Goal: Communication & Community: Answer question/provide support

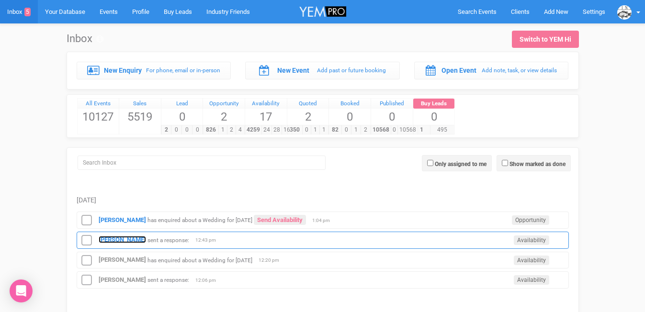
click at [119, 237] on strong "[PERSON_NAME]" at bounding box center [122, 239] width 47 height 7
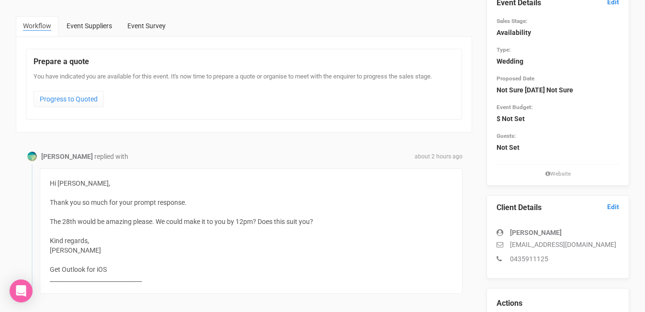
scroll to position [73, 0]
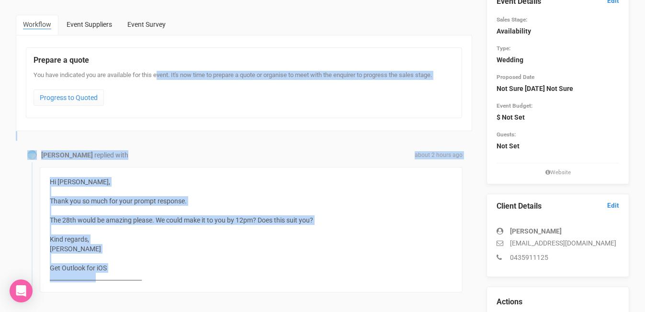
drag, startPoint x: 98, startPoint y: 275, endPoint x: 149, endPoint y: 71, distance: 209.8
click at [197, 208] on div "Hi [PERSON_NAME], Thank you so much for your prompt response. The 28th would be…" at bounding box center [251, 229] width 423 height 125
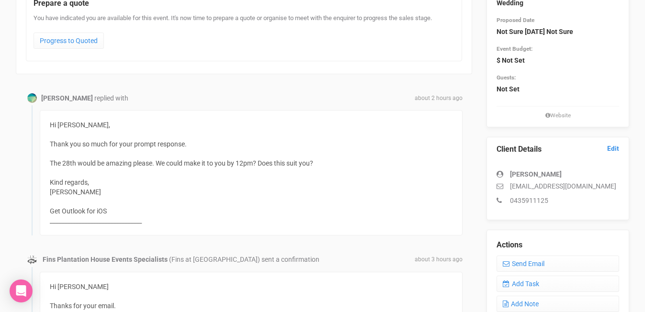
scroll to position [193, 0]
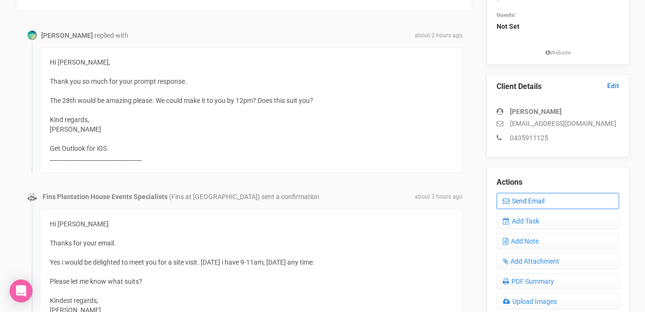
click at [517, 203] on link "Send Email" at bounding box center [558, 201] width 123 height 16
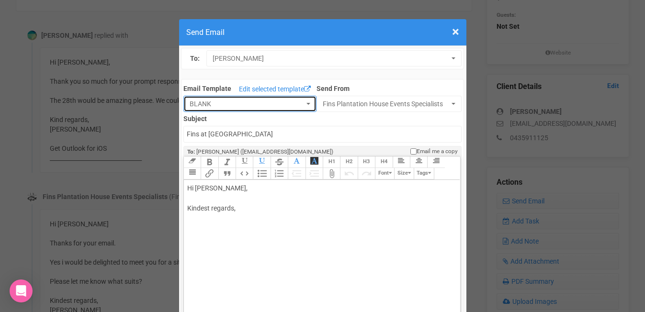
click at [271, 103] on span "BLANK" at bounding box center [247, 104] width 114 height 10
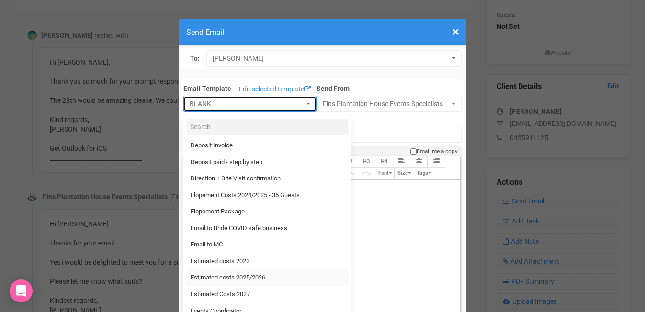
scroll to position [163, 0]
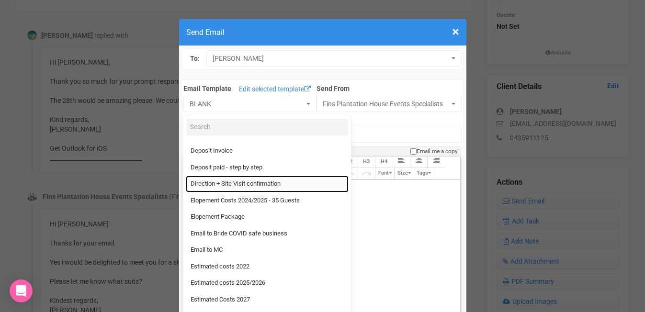
click at [231, 181] on span "Direction + Site Visit confirmation" at bounding box center [236, 184] width 90 height 9
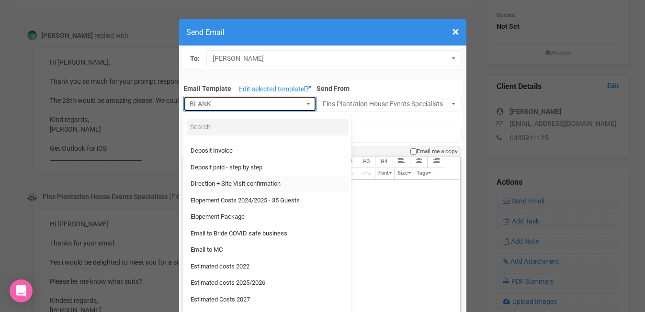
select select "89868"
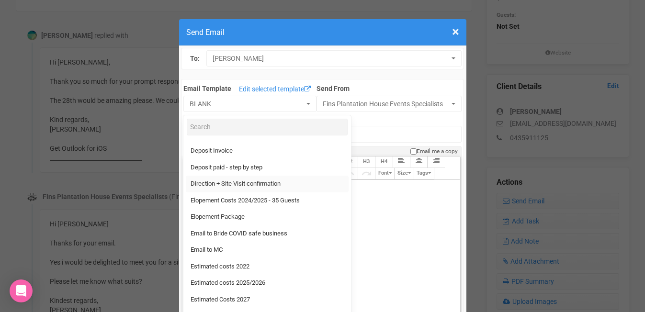
type input "[GEOGRAPHIC_DATA] - Site Visit confirmation & Direction"
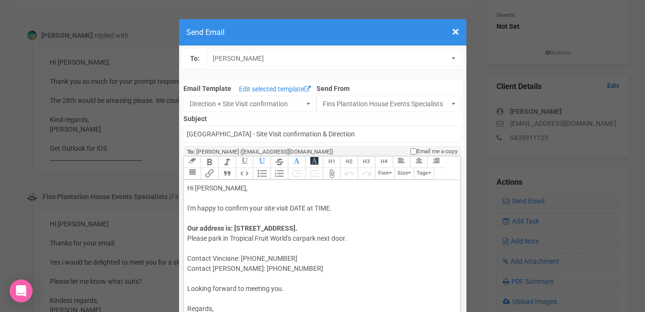
drag, startPoint x: 290, startPoint y: 207, endPoint x: 341, endPoint y: 207, distance: 51.2
click at [341, 207] on div "Hi [PERSON_NAME], I'm happy to confirm your site visit DATE at TIME." at bounding box center [320, 198] width 266 height 30
drag, startPoint x: 284, startPoint y: 258, endPoint x: 274, endPoint y: 250, distance: 12.6
click at [274, 250] on div "Our address is: [STREET_ADDRESS]. Please park in [GEOGRAPHIC_DATA]'s carpark ne…" at bounding box center [320, 249] width 266 height 50
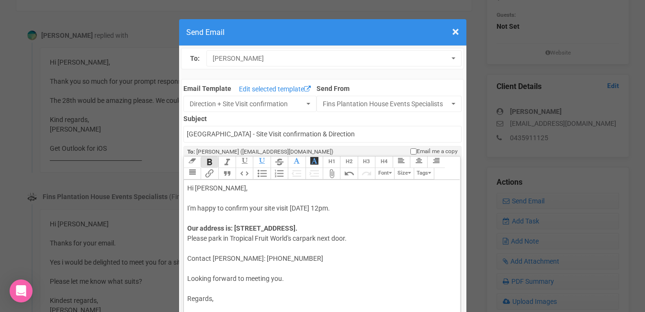
click at [233, 304] on trix-editor "Hi [PERSON_NAME], I'm happy to confirm your site visit [DATE] 12pm. Our address…" at bounding box center [322, 273] width 276 height 187
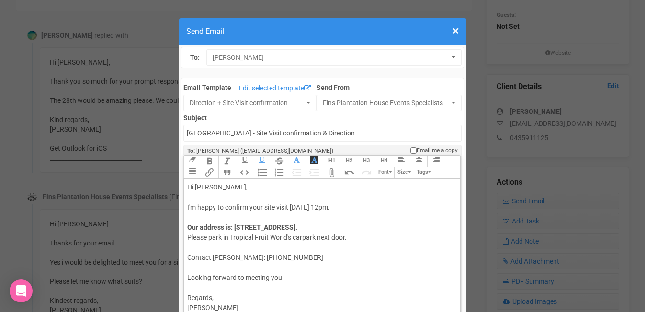
type trix-editor "<div>Hi [PERSON_NAME],&nbsp;<br><br>I'm happy to confirm your site visit [DATE]…"
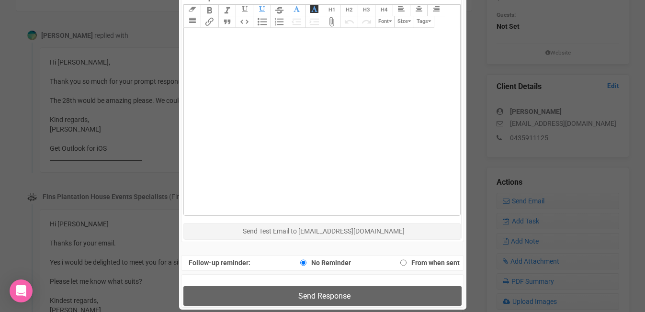
scroll to position [433, 0]
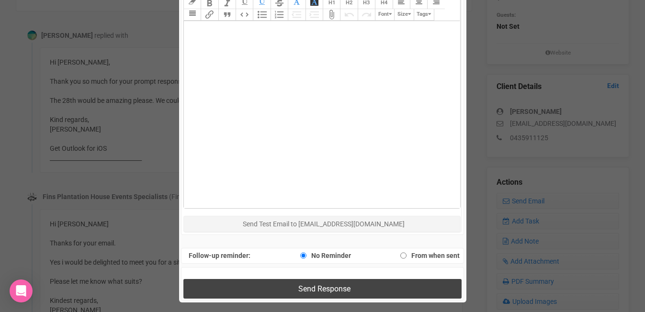
click at [301, 288] on span "Send Response" at bounding box center [324, 288] width 52 height 9
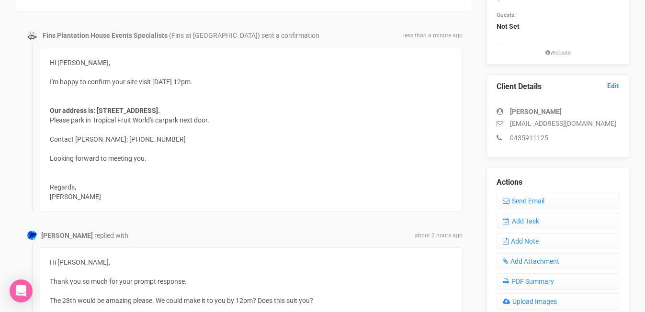
scroll to position [0, 0]
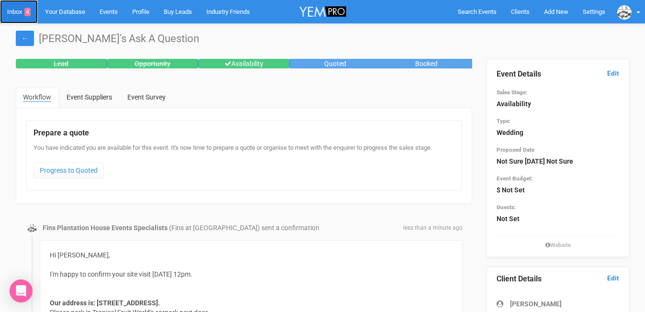
click at [13, 10] on link "Inbox 4" at bounding box center [19, 11] width 38 height 23
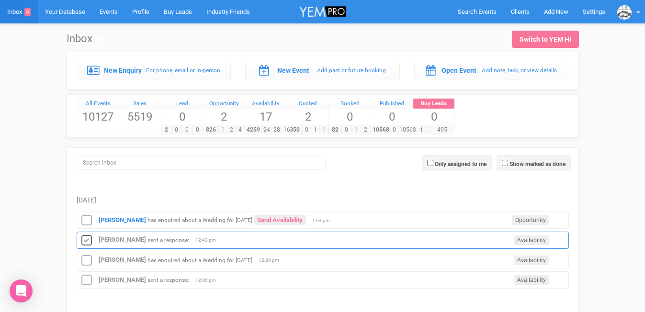
click at [87, 239] on icon at bounding box center [87, 241] width 14 height 12
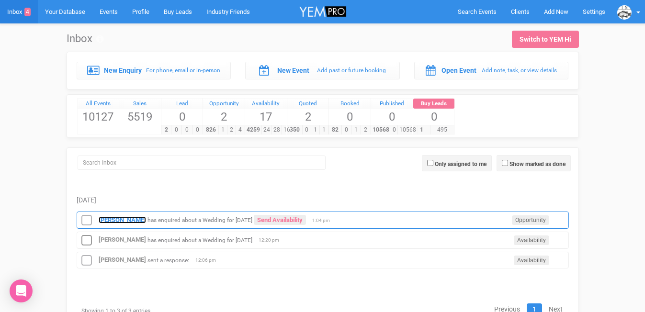
click at [112, 218] on strong "[PERSON_NAME]" at bounding box center [122, 219] width 47 height 7
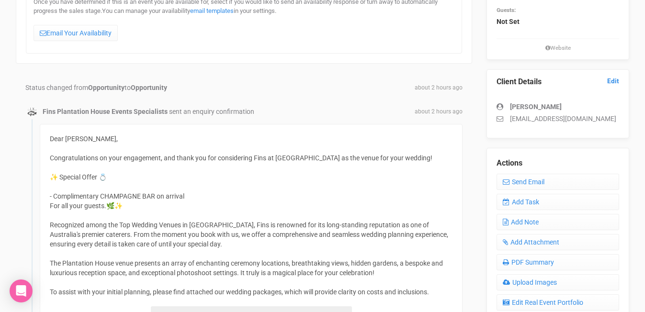
scroll to position [115, 0]
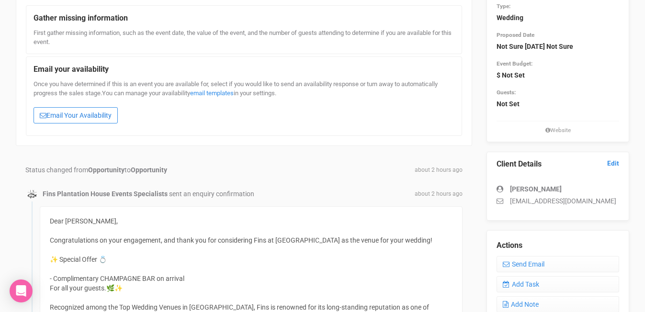
click at [93, 111] on link "Email Your Availability" at bounding box center [76, 115] width 84 height 16
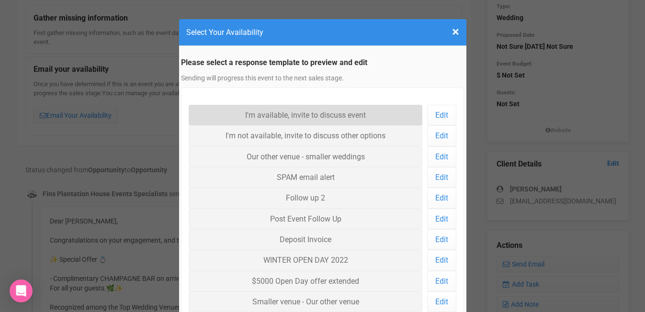
click at [228, 110] on link "I'm available, invite to discuss event" at bounding box center [306, 115] width 234 height 21
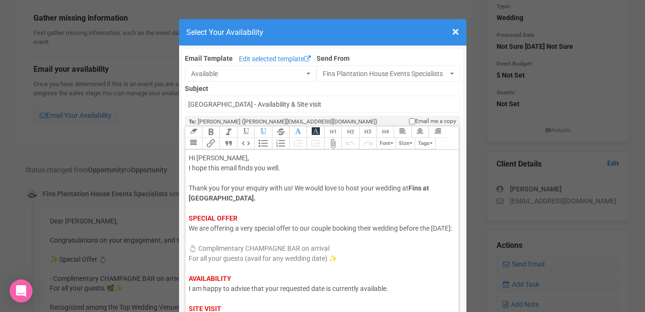
scroll to position [28, 0]
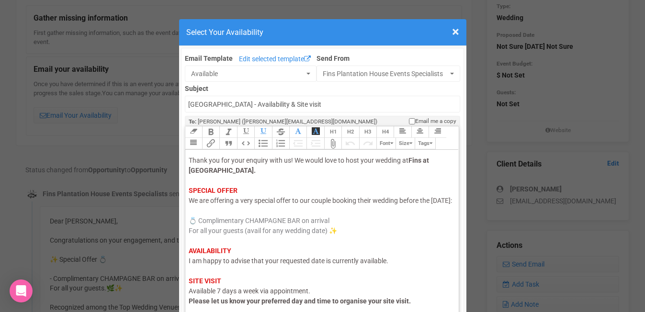
click at [230, 265] on span "I am happy to advise that your requested date is currently available." at bounding box center [289, 261] width 200 height 8
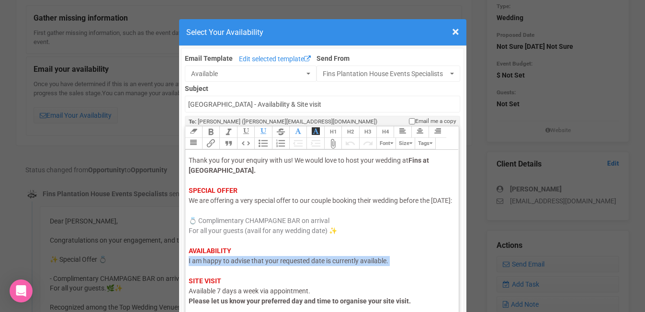
click at [230, 265] on span "I am happy to advise that your requested date is currently available." at bounding box center [289, 261] width 200 height 8
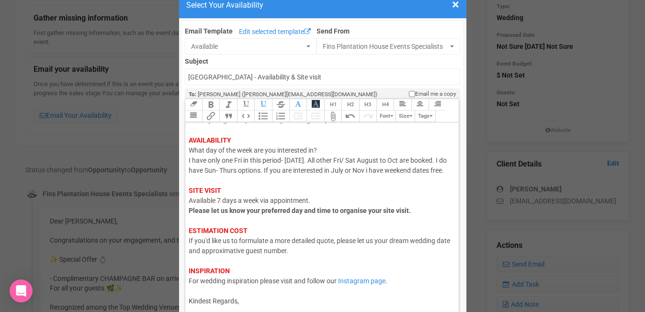
scroll to position [31, 0]
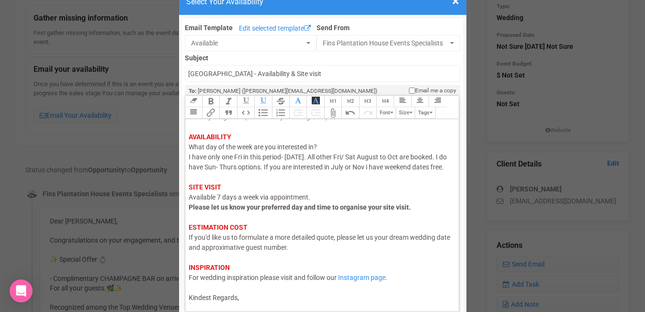
click at [245, 290] on div "Hi [PERSON_NAME], I hope this email finds you well. Thank you for your enquiry …" at bounding box center [321, 157] width 264 height 292
click at [245, 304] on trix-editor "Hi [PERSON_NAME], I hope this email finds you well. Thank you for your enquiry …" at bounding box center [322, 212] width 274 height 187
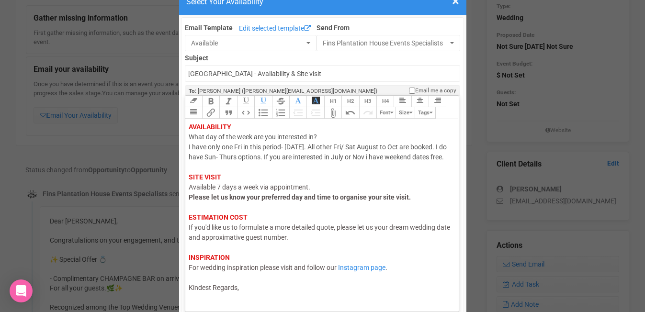
scroll to position [136, 0]
type trix-editor "<div><span style="color: rgb(95, 88, 88);">Hi [PERSON_NAME],</span><br><span st…"
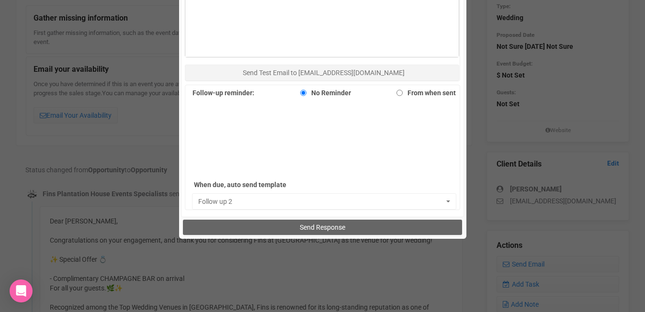
scroll to position [581, 0]
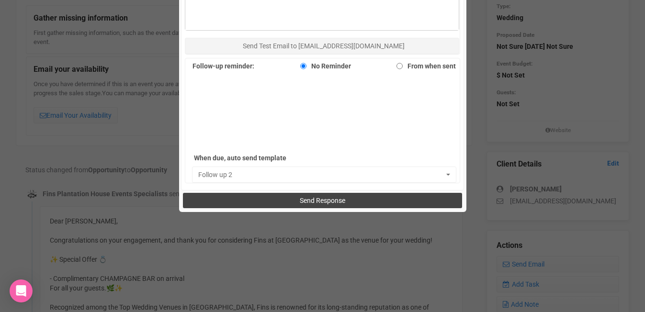
click at [290, 197] on button "Send Response" at bounding box center [322, 200] width 279 height 15
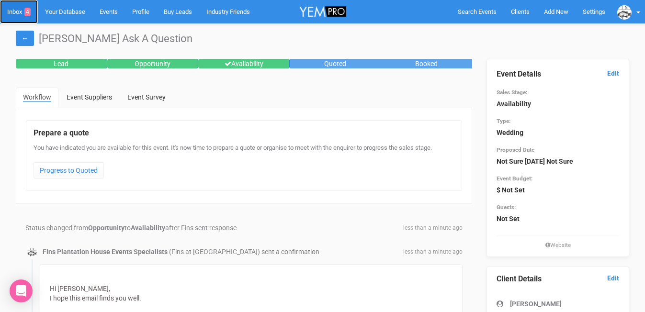
click at [17, 15] on link "Inbox 4" at bounding box center [19, 11] width 38 height 23
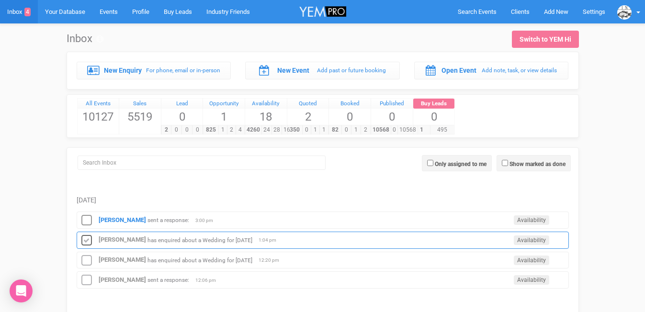
click at [87, 241] on icon at bounding box center [87, 241] width 14 height 12
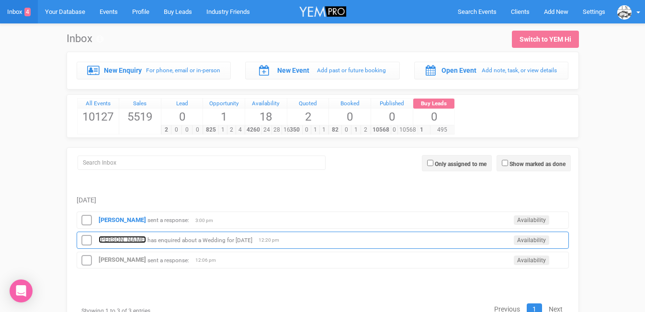
click at [114, 243] on strong "[PERSON_NAME]" at bounding box center [122, 239] width 47 height 7
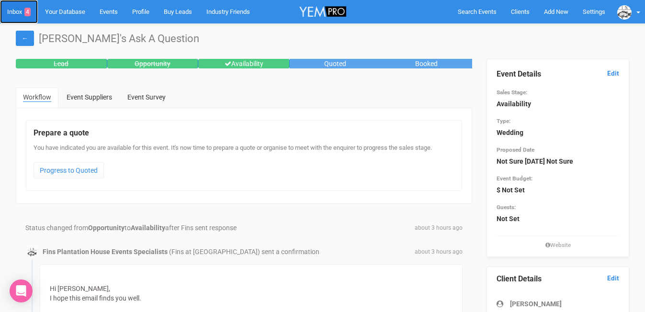
click at [18, 13] on link "Inbox 4" at bounding box center [19, 11] width 38 height 23
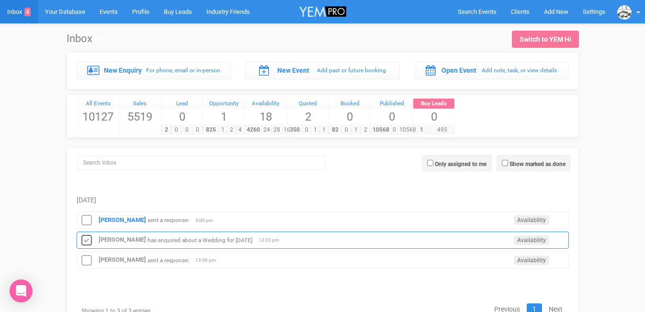
click at [89, 242] on icon at bounding box center [87, 241] width 14 height 12
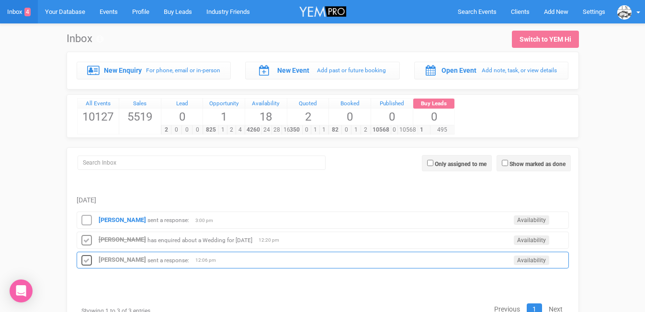
click at [86, 261] on icon at bounding box center [87, 261] width 14 height 12
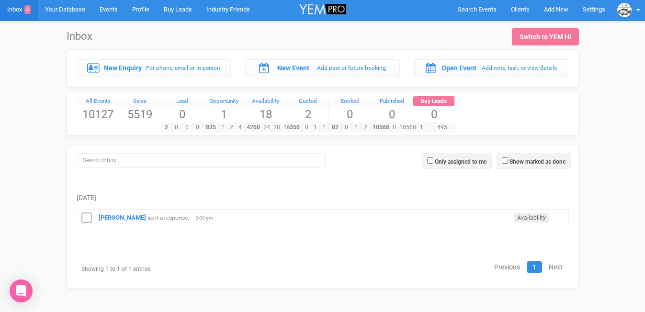
scroll to position [2, 0]
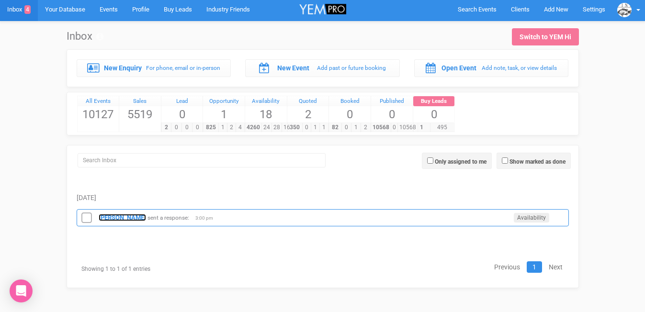
click at [120, 217] on strong "[PERSON_NAME]" at bounding box center [122, 217] width 47 height 7
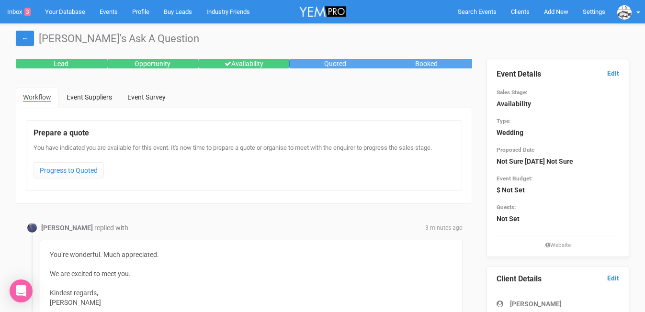
click at [13, 12] on link "Inbox 3" at bounding box center [19, 11] width 38 height 23
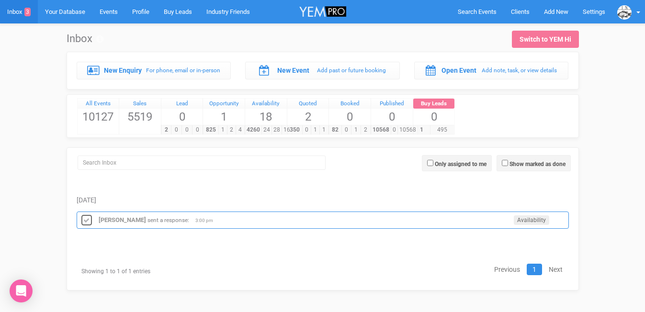
click at [88, 219] on icon at bounding box center [87, 221] width 14 height 12
